Goal: Task Accomplishment & Management: Complete application form

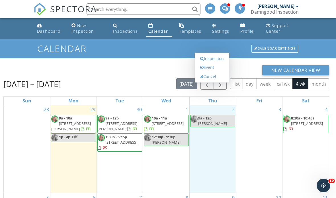
click at [215, 63] on link "Inspection" at bounding box center [211, 58] width 29 height 9
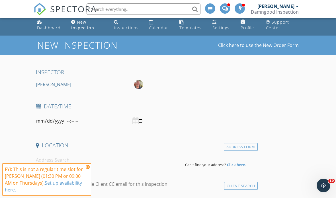
click at [109, 123] on input "datetime-local" at bounding box center [89, 121] width 107 height 14
type input "[DATE]T09:00"
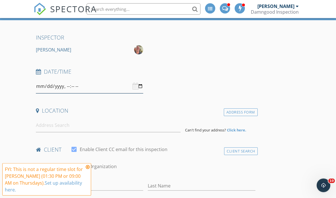
scroll to position [38, 0]
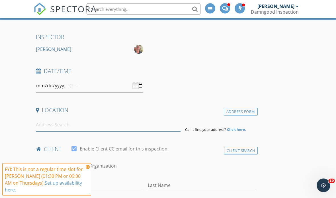
click at [73, 129] on input at bounding box center [108, 125] width 145 height 14
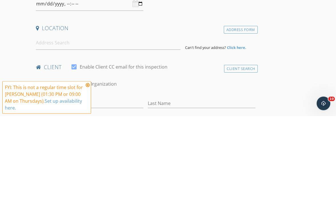
scroll to position [121, 0]
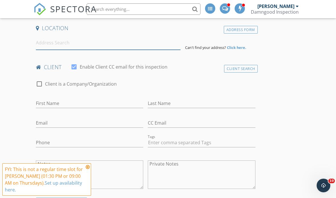
click at [91, 48] on input at bounding box center [108, 43] width 145 height 14
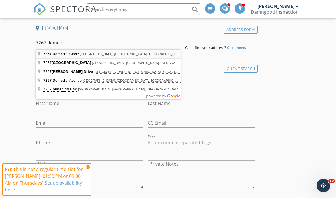
type input "7267 Demedici Circle, Delray Beach, FL, USA"
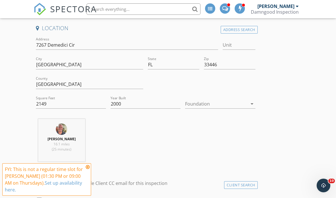
click at [215, 104] on div at bounding box center [216, 103] width 62 height 9
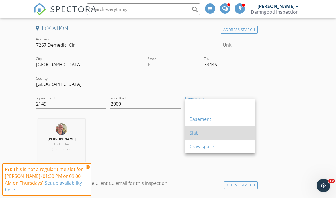
click at [199, 133] on div "Slab" at bounding box center [220, 133] width 61 height 7
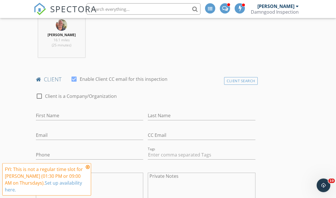
scroll to position [236, 0]
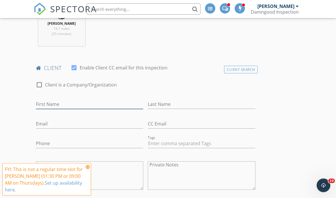
click at [74, 102] on input "First Name" at bounding box center [89, 104] width 107 height 9
type input "Doniel"
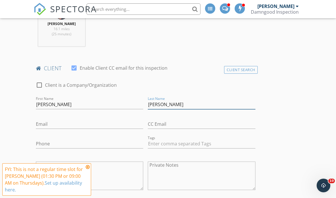
type input "Reznik"
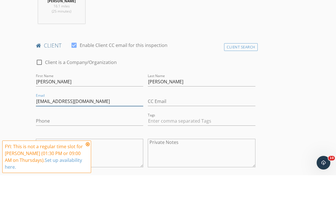
type input "dareznik@yahoo.com"
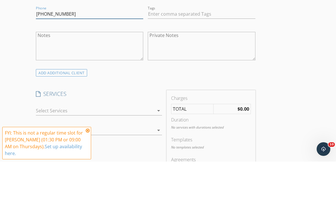
scroll to position [341, 0]
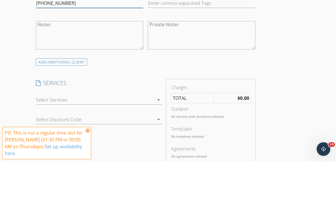
type input "317-513-8471"
click at [112, 132] on div at bounding box center [95, 136] width 118 height 9
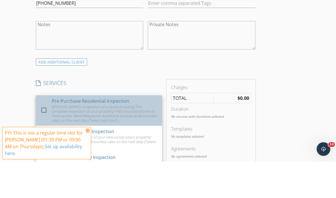
scroll to position [377, 0]
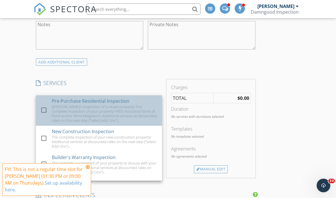
click at [49, 107] on div "check_box_outline_blank" at bounding box center [44, 110] width 9 height 7
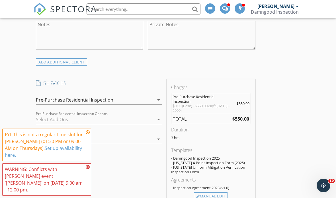
click at [56, 118] on div at bounding box center [95, 119] width 118 height 9
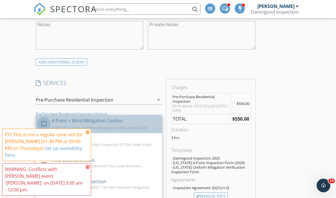
click at [44, 119] on div at bounding box center [44, 124] width 10 height 10
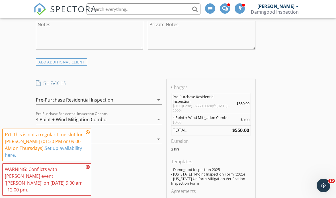
click at [87, 135] on icon at bounding box center [88, 132] width 4 height 5
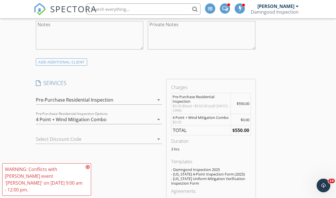
click at [87, 170] on icon at bounding box center [88, 167] width 4 height 5
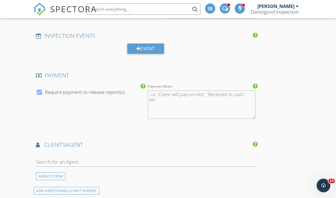
scroll to position [578, 0]
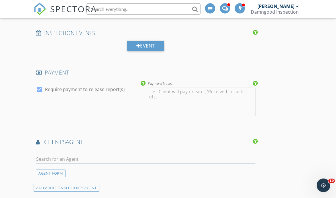
click at [56, 157] on input "text" at bounding box center [146, 159] width 220 height 9
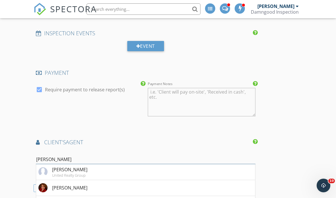
type input "Tina k"
click at [60, 172] on div "Tina Krinsky" at bounding box center [69, 172] width 35 height 7
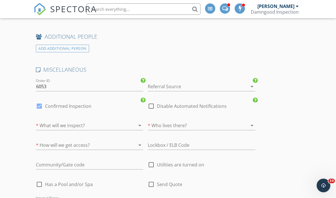
scroll to position [922, 0]
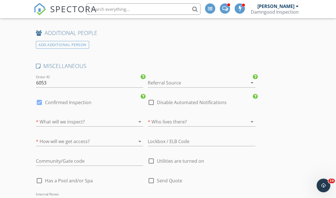
click at [44, 117] on div at bounding box center [81, 121] width 91 height 9
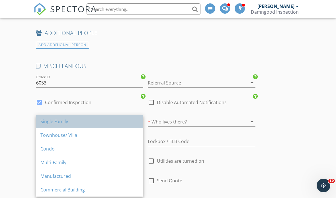
click at [47, 121] on div "Single Family" at bounding box center [89, 121] width 98 height 7
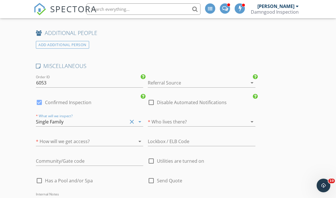
click at [43, 137] on div at bounding box center [81, 141] width 91 height 9
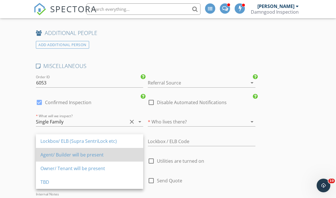
click at [46, 155] on div "Agent/ Builder will be present" at bounding box center [89, 155] width 98 height 7
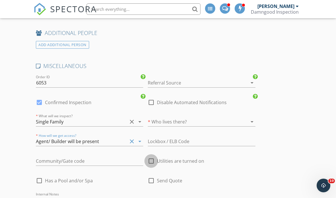
click at [154, 160] on div at bounding box center [151, 161] width 10 height 10
checkbox input "true"
click at [215, 119] on div at bounding box center [193, 121] width 91 height 9
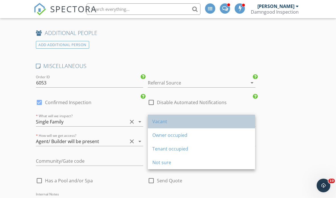
click at [186, 120] on div "Vacant" at bounding box center [201, 121] width 98 height 7
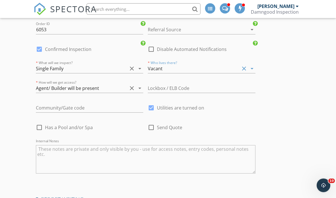
scroll to position [975, 0]
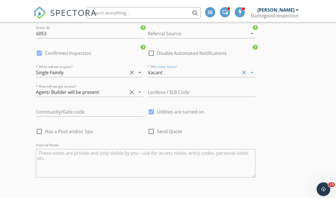
click at [50, 84] on div "* How will we get access? Agent/ Builder will be present clear arrow_drop_down" at bounding box center [89, 90] width 107 height 19
click at [48, 91] on div "Agent/ Builder will be present" at bounding box center [67, 88] width 63 height 5
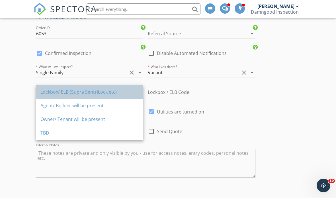
click at [50, 93] on div "Lockbox/ ELB (Supra SentriLock etc)" at bounding box center [89, 92] width 98 height 7
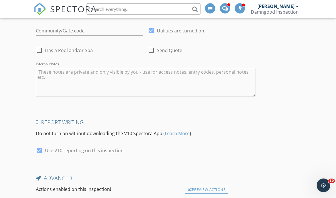
scroll to position [1092, 0]
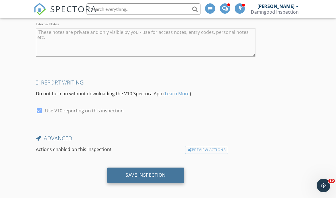
click at [117, 171] on div "Save Inspection" at bounding box center [145, 175] width 77 height 15
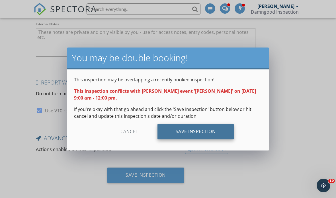
click at [169, 131] on div "Save Inspection" at bounding box center [196, 131] width 77 height 15
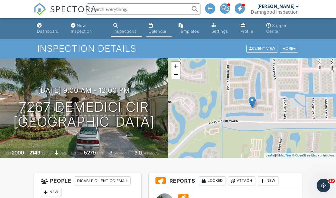
click at [158, 31] on div "Calendar" at bounding box center [158, 31] width 18 height 5
click at [162, 32] on div at bounding box center [168, 99] width 336 height 198
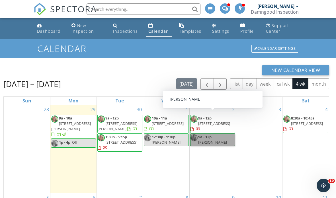
click at [217, 140] on link "9a - 12p Tina" at bounding box center [212, 140] width 45 height 13
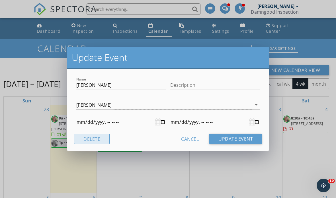
click at [98, 140] on button "Delete" at bounding box center [92, 139] width 36 height 10
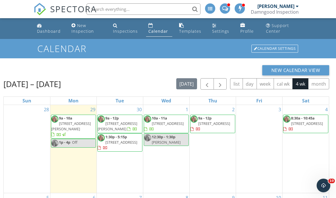
click at [287, 8] on div "[PERSON_NAME]" at bounding box center [276, 6] width 37 height 6
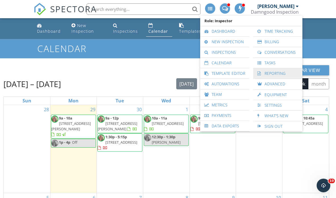
click at [279, 74] on link "Reporting" at bounding box center [278, 73] width 44 height 10
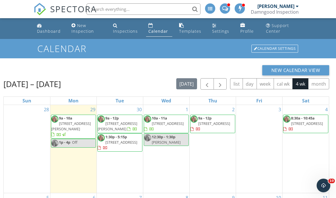
click at [285, 13] on div "Damngood Inspection" at bounding box center [275, 12] width 48 height 6
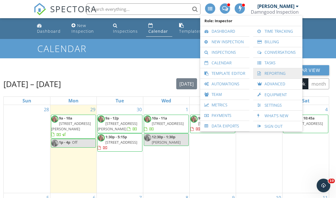
click at [273, 74] on link "Reporting" at bounding box center [278, 73] width 44 height 10
